Goal: Task Accomplishment & Management: Complete application form

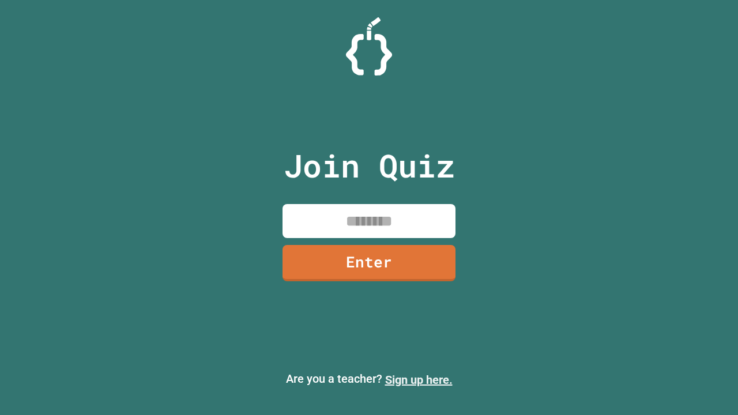
click at [419, 380] on link "Sign up here." at bounding box center [418, 380] width 67 height 14
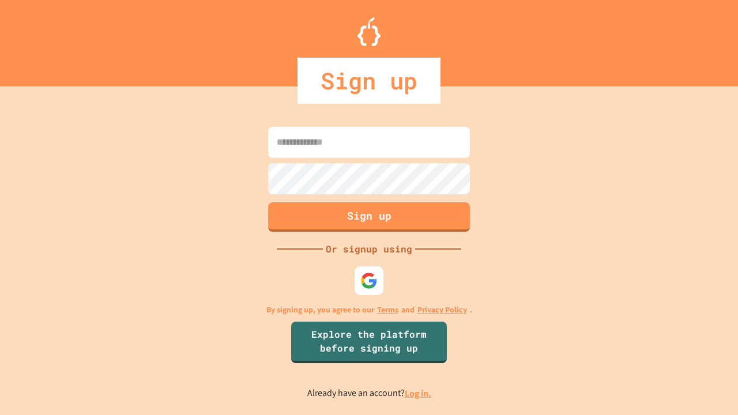
click at [419, 393] on link "Log in." at bounding box center [418, 394] width 27 height 12
